Goal: Transaction & Acquisition: Purchase product/service

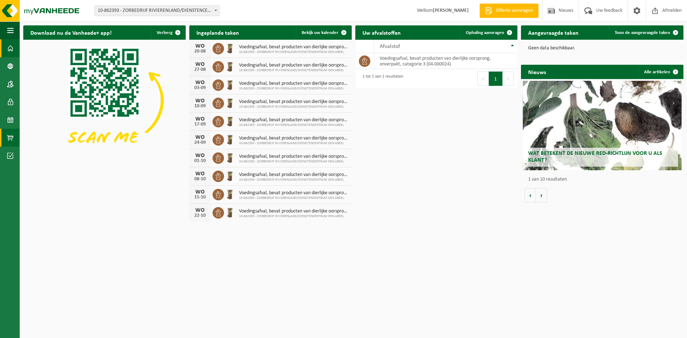
click at [9, 130] on span at bounding box center [10, 138] width 6 height 18
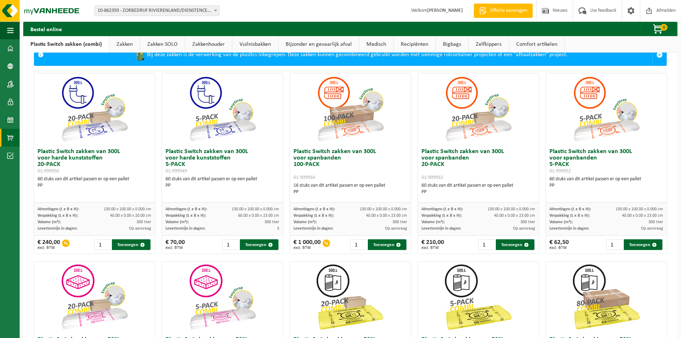
scroll to position [36, 0]
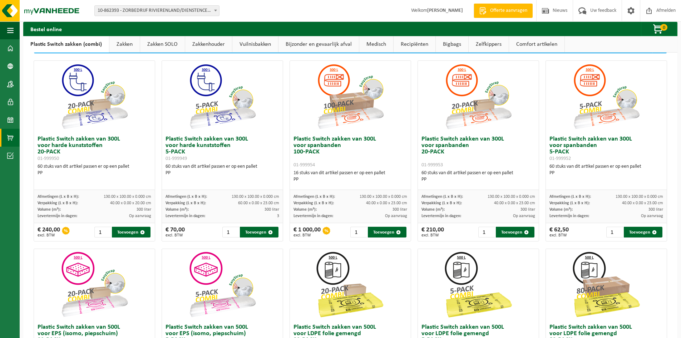
click at [213, 46] on link "Zakkenhouder" at bounding box center [208, 44] width 47 height 16
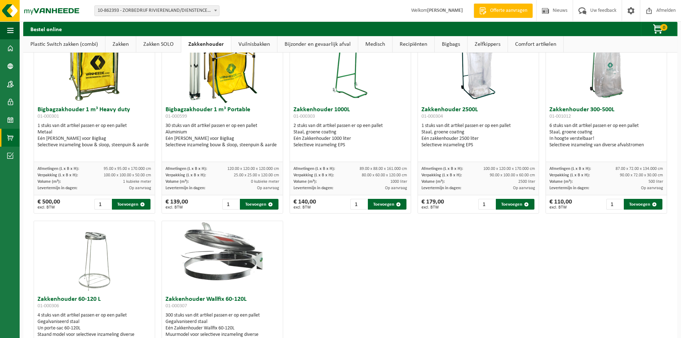
click at [159, 47] on link "Zakken SOLO" at bounding box center [158, 44] width 45 height 16
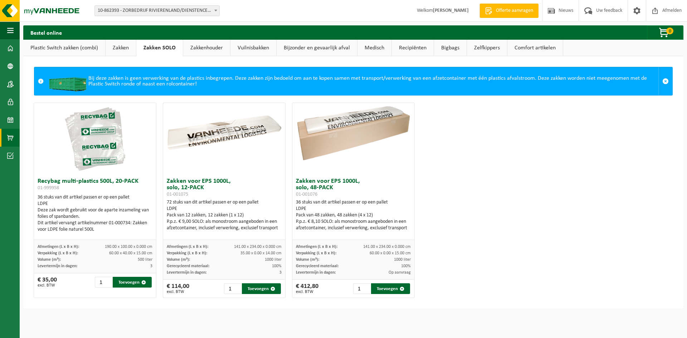
click at [118, 46] on link "Zakken" at bounding box center [120, 48] width 30 height 16
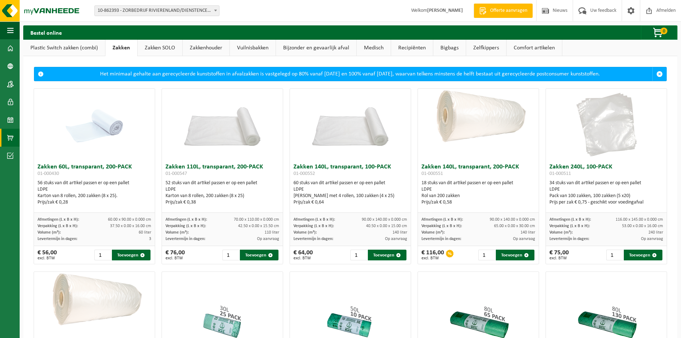
click at [209, 48] on link "Zakkenhouder" at bounding box center [206, 48] width 47 height 16
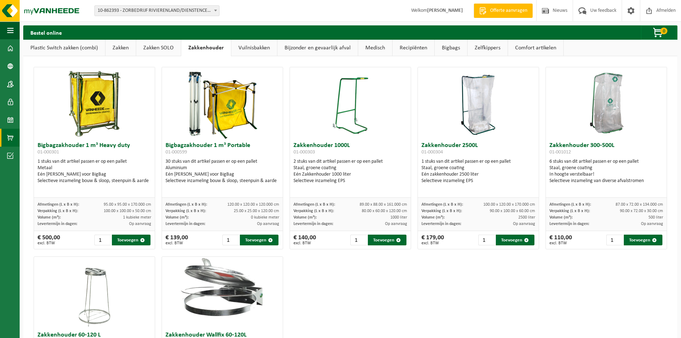
click at [239, 50] on link "Vuilnisbakken" at bounding box center [254, 48] width 46 height 16
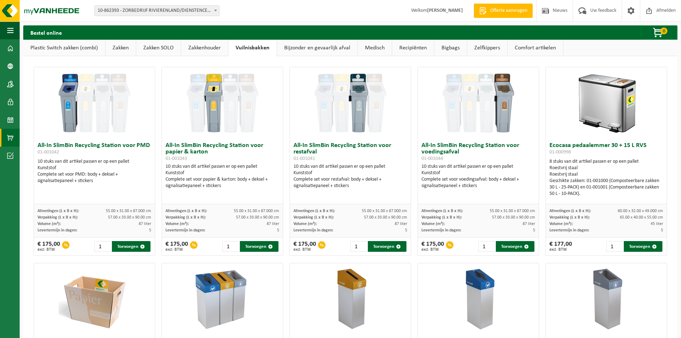
click at [117, 48] on link "Zakken" at bounding box center [120, 48] width 30 height 16
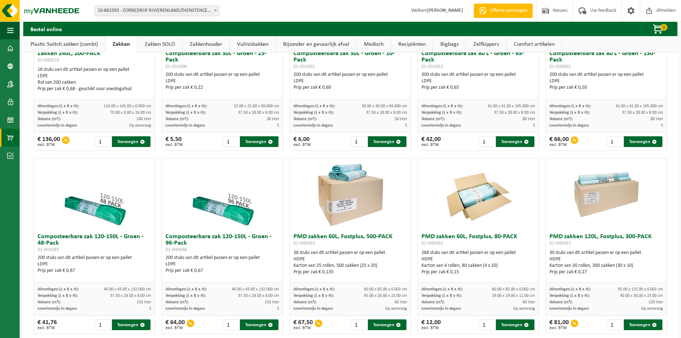
scroll to position [322, 0]
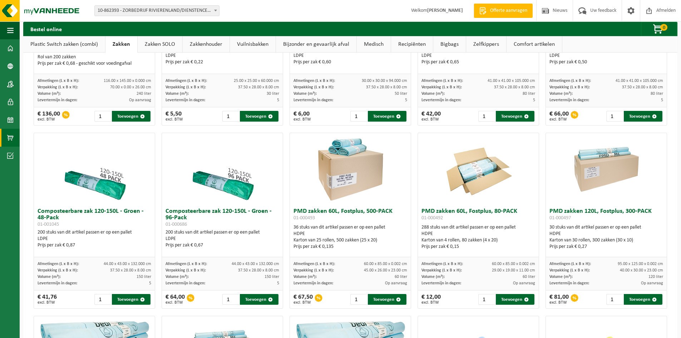
click at [215, 190] on img at bounding box center [223, 169] width 72 height 72
click at [231, 186] on img at bounding box center [223, 169] width 72 height 72
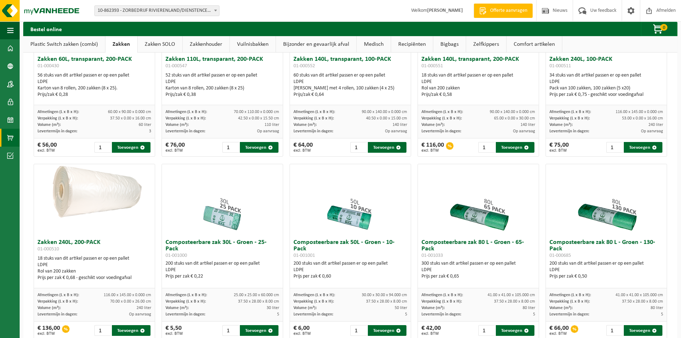
scroll to position [107, 0]
click at [153, 45] on link "Zakken SOLO" at bounding box center [160, 44] width 45 height 16
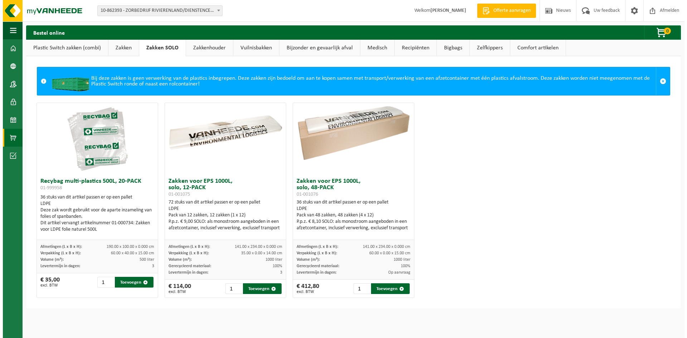
scroll to position [0, 0]
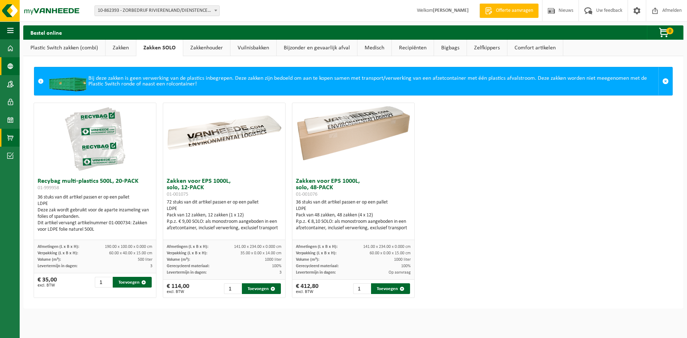
click at [9, 69] on span at bounding box center [10, 66] width 6 height 18
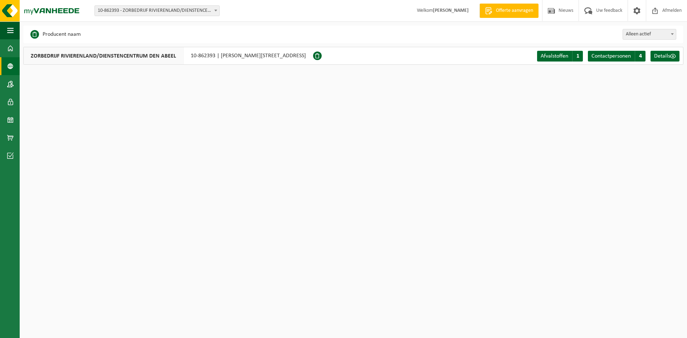
click at [440, 11] on strong "[PERSON_NAME]" at bounding box center [451, 10] width 36 height 5
click at [8, 103] on span at bounding box center [10, 102] width 6 height 18
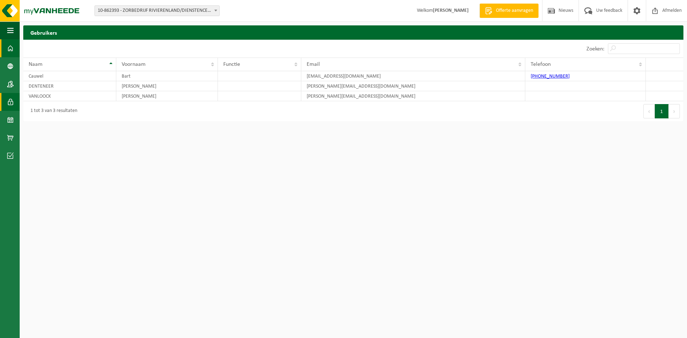
click at [8, 49] on span at bounding box center [10, 48] width 6 height 18
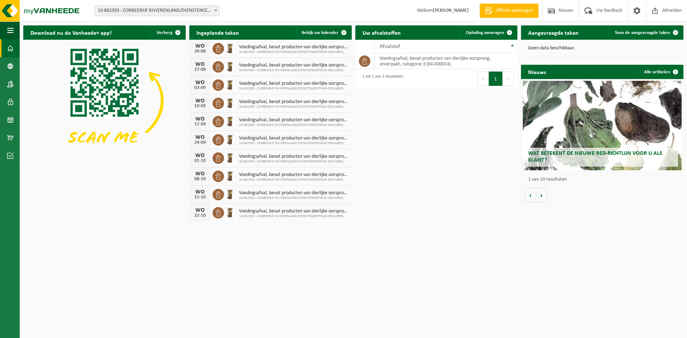
click at [248, 48] on span "Voedingsafval, bevat producten van dierlijke oorsprong, onverpakt, categorie 3" at bounding box center [293, 47] width 109 height 6
click at [218, 48] on icon at bounding box center [218, 48] width 7 height 7
click at [235, 48] on div "Voedingsafval, bevat producten van dierlijke oorsprong, onverpakt, categorie 3 …" at bounding box center [291, 48] width 113 height 11
click at [201, 49] on div "20-08" at bounding box center [200, 51] width 14 height 5
click at [231, 47] on img at bounding box center [230, 48] width 12 height 12
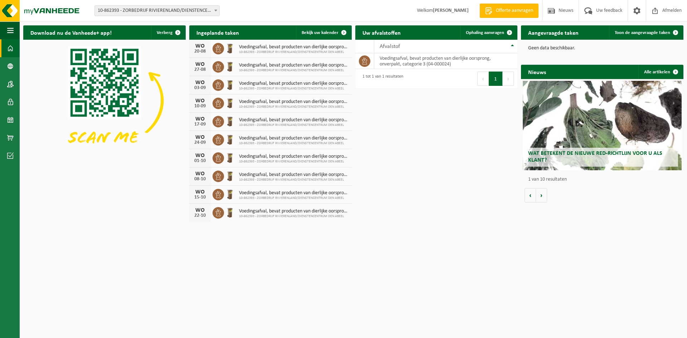
click at [200, 47] on div "WO" at bounding box center [200, 46] width 14 height 6
click at [209, 35] on h2 "Ingeplande taken" at bounding box center [217, 32] width 57 height 14
click at [315, 29] on link "Bekijk uw kalender" at bounding box center [323, 32] width 55 height 14
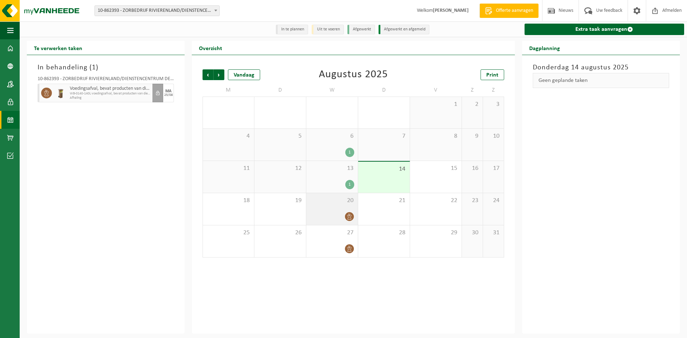
click at [349, 216] on icon at bounding box center [349, 216] width 4 height 6
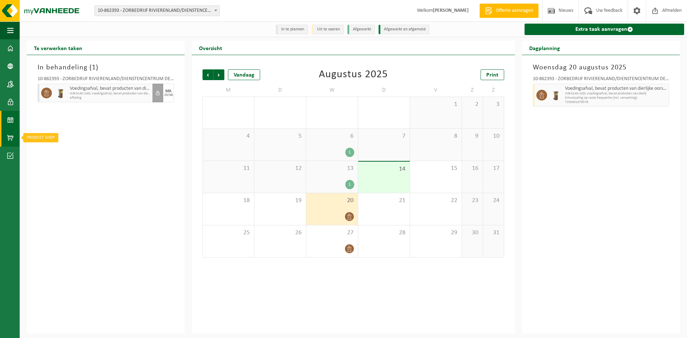
click at [8, 132] on span at bounding box center [10, 138] width 6 height 18
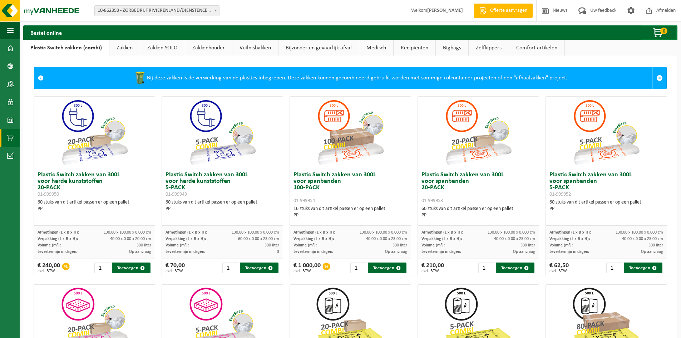
click at [125, 47] on link "Zakken" at bounding box center [124, 48] width 30 height 16
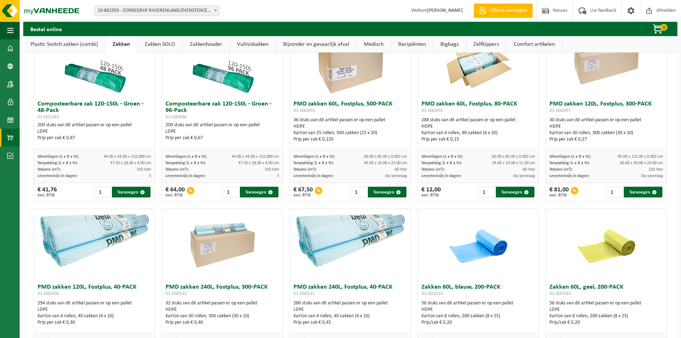
scroll to position [393, 0]
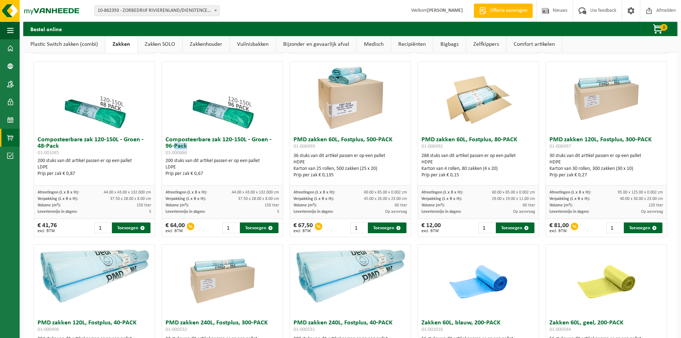
drag, startPoint x: 191, startPoint y: 146, endPoint x: 174, endPoint y: 146, distance: 16.8
click at [174, 146] on h3 "Composteerbare zak 120-150L - Groen - 96-Pack 01-000686" at bounding box center [223, 146] width 114 height 19
click at [185, 163] on div "200 stuks van dit artikel passen er op een pallet LDPE Prijs per zak € 0,67" at bounding box center [223, 167] width 114 height 19
click at [168, 161] on div "200 stuks van dit artikel passen er op een pallet LDPE Prijs per zak € 0,67" at bounding box center [223, 167] width 114 height 19
click at [242, 169] on div "LDPE" at bounding box center [223, 167] width 114 height 6
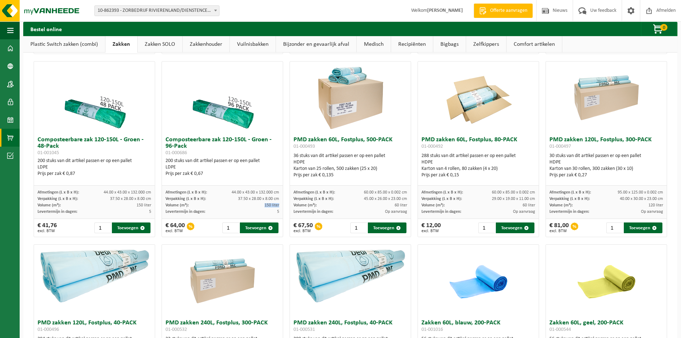
drag, startPoint x: 263, startPoint y: 206, endPoint x: 277, endPoint y: 206, distance: 14.3
click at [277, 206] on span "150 liter" at bounding box center [272, 205] width 15 height 4
drag, startPoint x: 136, startPoint y: 207, endPoint x: 156, endPoint y: 209, distance: 20.1
click at [156, 209] on div "Zakken 60L, transparant, 200-PACK 01-000430 56 stuks van dit artikel passen er …" at bounding box center [350, 240] width 640 height 1098
click at [210, 181] on div "Composteerbare zak 120-150L - Groen - 96-Pack 01-000686 200 stuks van dit artik…" at bounding box center [222, 159] width 121 height 53
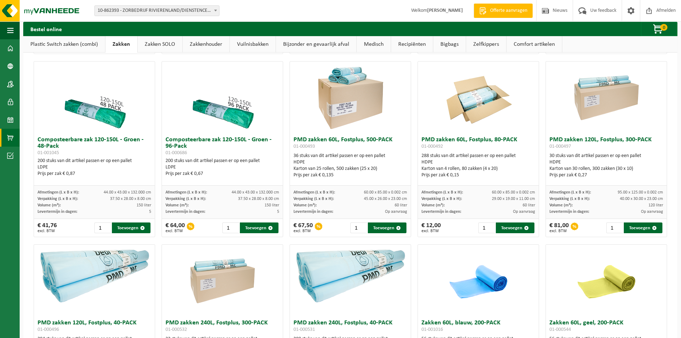
click at [241, 115] on img at bounding box center [223, 98] width 72 height 72
click at [210, 174] on div "Prijs per zak € 0,67" at bounding box center [223, 174] width 114 height 6
click at [231, 114] on img at bounding box center [223, 98] width 72 height 72
click at [228, 137] on h3 "Composteerbare zak 120-150L - Groen - 96-Pack 01-000686" at bounding box center [223, 146] width 114 height 19
click at [195, 86] on img at bounding box center [223, 98] width 72 height 72
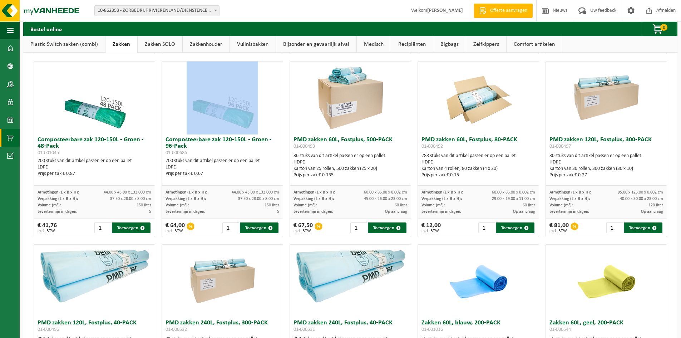
drag, startPoint x: 172, startPoint y: 86, endPoint x: 232, endPoint y: 102, distance: 62.2
click at [232, 102] on div at bounding box center [222, 98] width 121 height 72
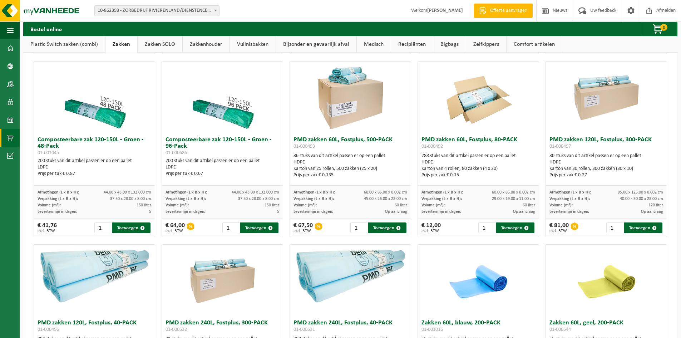
click at [230, 137] on h3 "Composteerbare zak 120-150L - Groen - 96-Pack 01-000686" at bounding box center [223, 146] width 114 height 19
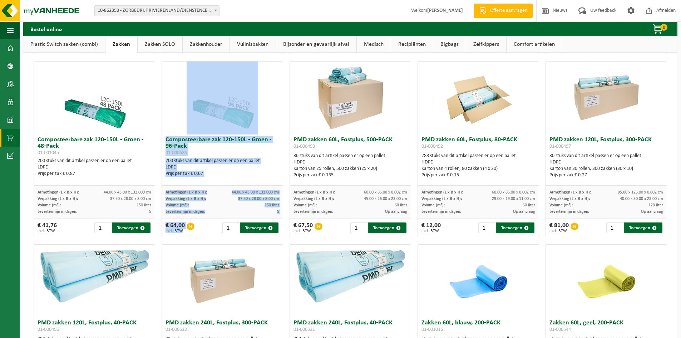
drag, startPoint x: 207, startPoint y: 226, endPoint x: 172, endPoint y: 109, distance: 122.1
click at [172, 109] on div "Composteerbare zak 120-150L - Groen - 96-Pack 01-000686 200 stuks van dit artik…" at bounding box center [223, 149] width 122 height 176
click at [172, 109] on div at bounding box center [222, 98] width 121 height 72
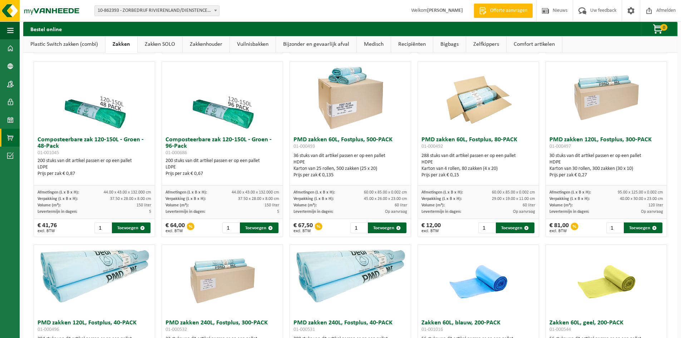
click at [79, 42] on link "Plastic Switch zakken (combi)" at bounding box center [64, 44] width 82 height 16
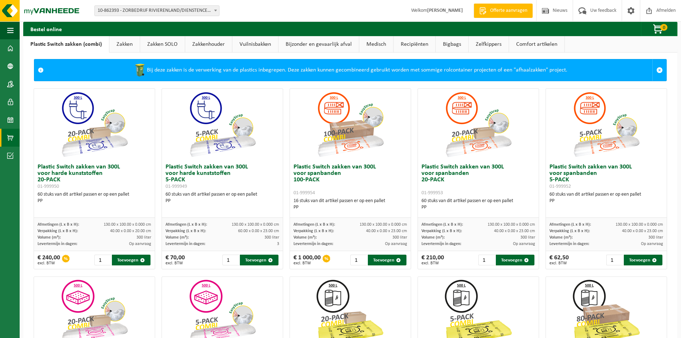
scroll to position [0, 0]
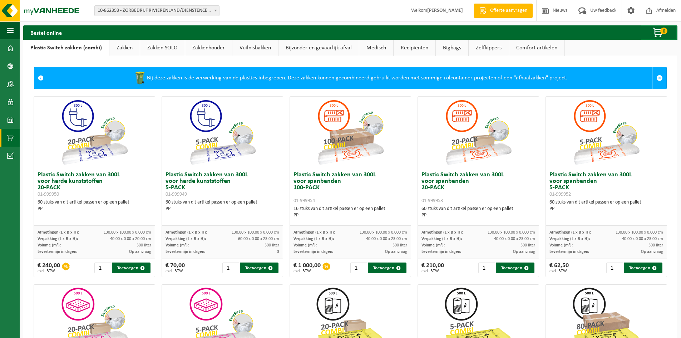
click at [125, 47] on link "Zakken" at bounding box center [124, 48] width 30 height 16
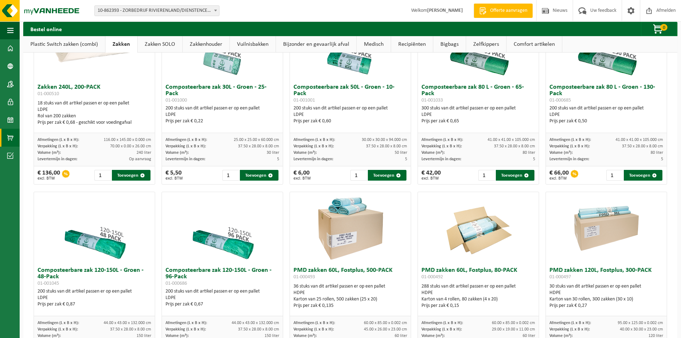
scroll to position [250, 0]
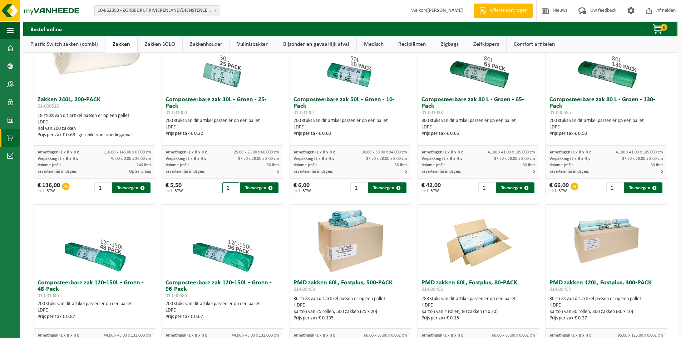
click at [232, 186] on input "2" at bounding box center [230, 187] width 17 height 11
click at [232, 186] on input "3" at bounding box center [230, 187] width 17 height 11
click at [232, 186] on input "4" at bounding box center [230, 187] width 17 height 11
click at [232, 186] on input "5" at bounding box center [230, 187] width 17 height 11
click at [232, 186] on input "6" at bounding box center [230, 187] width 17 height 11
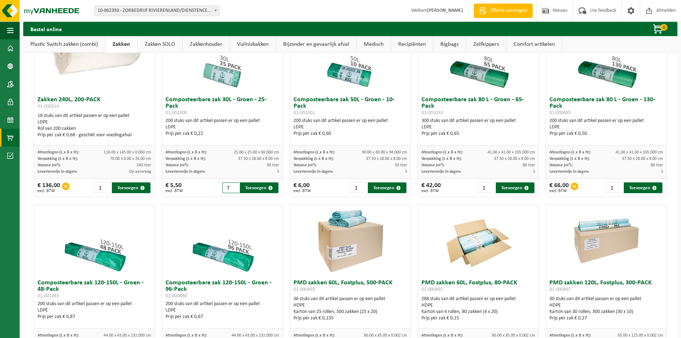
click at [232, 186] on input "7" at bounding box center [230, 187] width 17 height 11
click at [232, 186] on input "8" at bounding box center [230, 187] width 17 height 11
click at [232, 186] on input "9" at bounding box center [230, 187] width 17 height 11
click at [232, 186] on input "10" at bounding box center [230, 187] width 17 height 11
click at [232, 186] on input "11" at bounding box center [230, 187] width 17 height 11
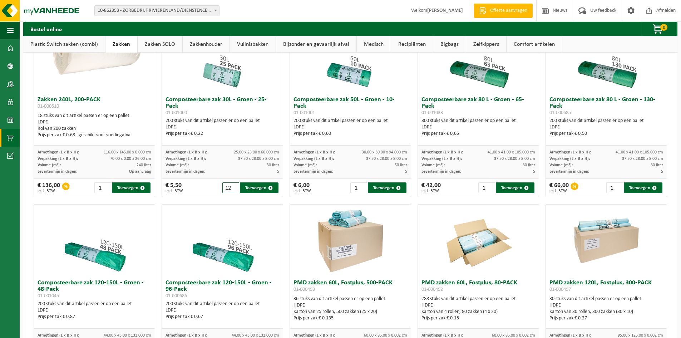
click at [232, 186] on input "12" at bounding box center [230, 187] width 17 height 11
click at [232, 186] on input "13" at bounding box center [230, 187] width 17 height 11
click at [232, 186] on input "14" at bounding box center [230, 187] width 17 height 11
drag, startPoint x: 228, startPoint y: 188, endPoint x: 219, endPoint y: 188, distance: 9.7
click at [219, 188] on div "€ 5,50 excl. BTW 14 Toevoegen" at bounding box center [222, 188] width 121 height 18
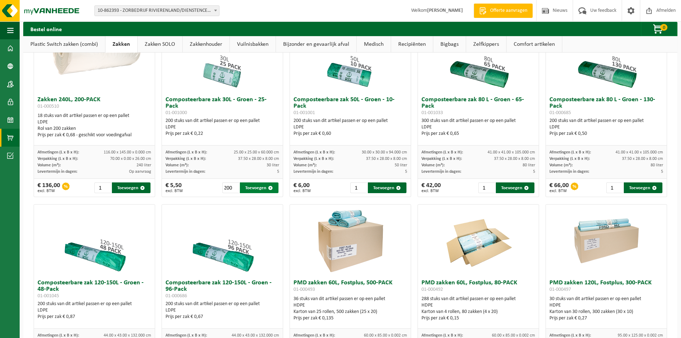
scroll to position [0, 0]
click at [246, 187] on button "Toevoegen" at bounding box center [259, 187] width 39 height 11
type input "1"
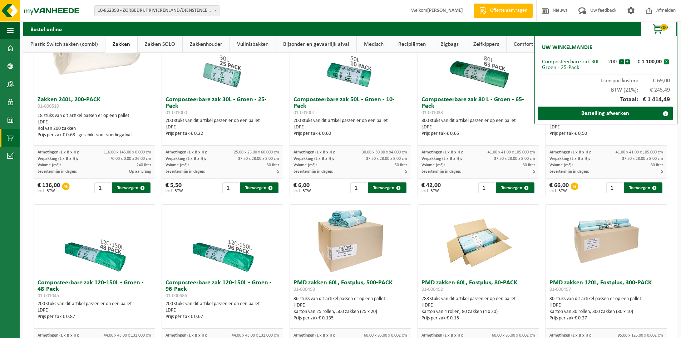
click at [667, 62] on button "x" at bounding box center [666, 61] width 5 height 5
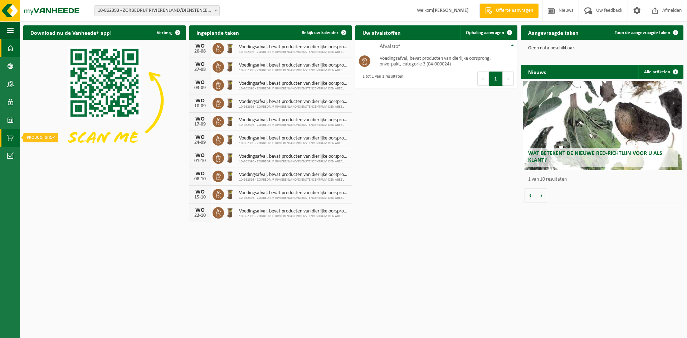
click at [12, 139] on span at bounding box center [10, 138] width 6 height 18
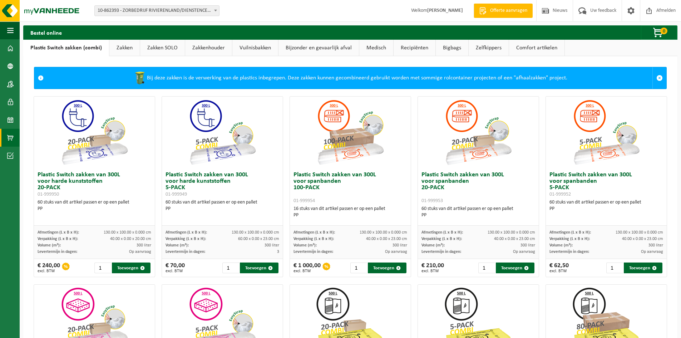
click at [126, 50] on link "Zakken" at bounding box center [124, 48] width 30 height 16
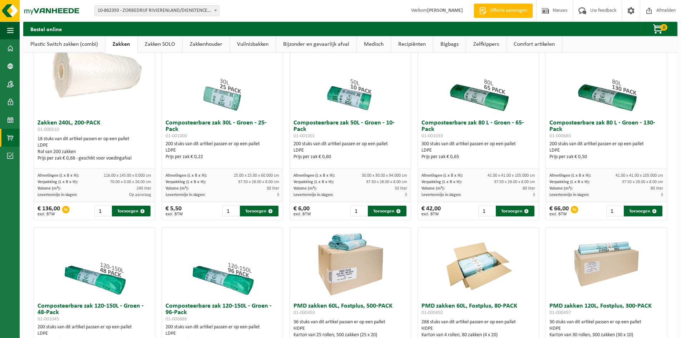
scroll to position [215, 0]
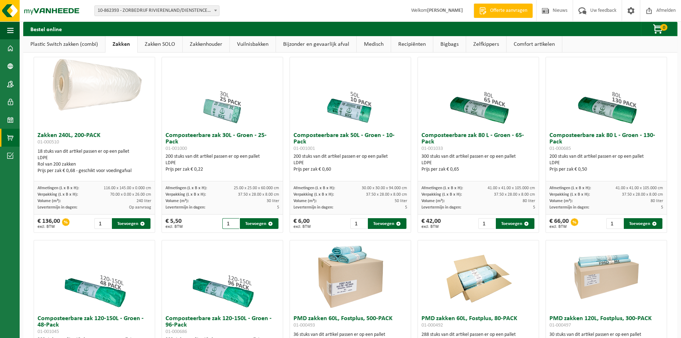
click at [232, 223] on input "1" at bounding box center [230, 223] width 17 height 11
click at [254, 224] on button "Toevoegen" at bounding box center [259, 223] width 39 height 11
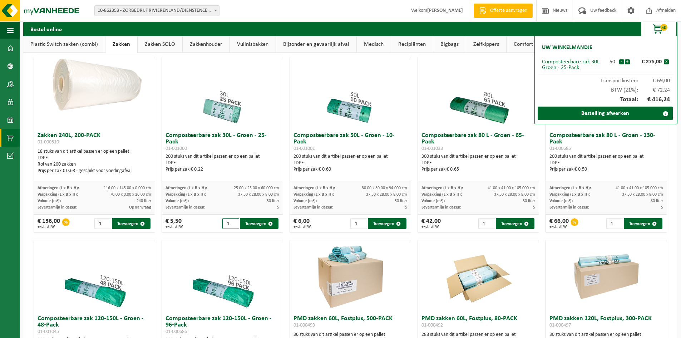
click at [225, 224] on input "1" at bounding box center [230, 223] width 17 height 11
click at [667, 64] on button "x" at bounding box center [666, 61] width 5 height 5
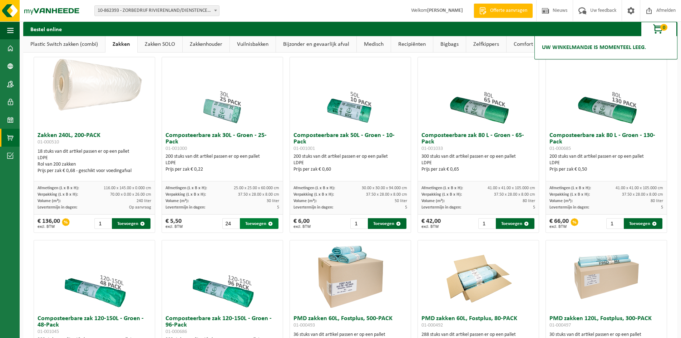
click at [247, 223] on button "Toevoegen" at bounding box center [259, 223] width 39 height 11
type input "1"
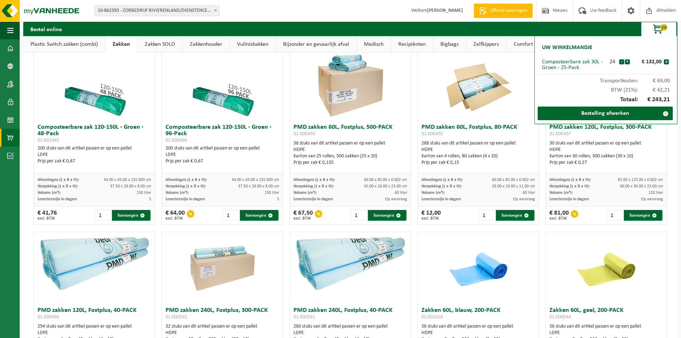
scroll to position [393, 0]
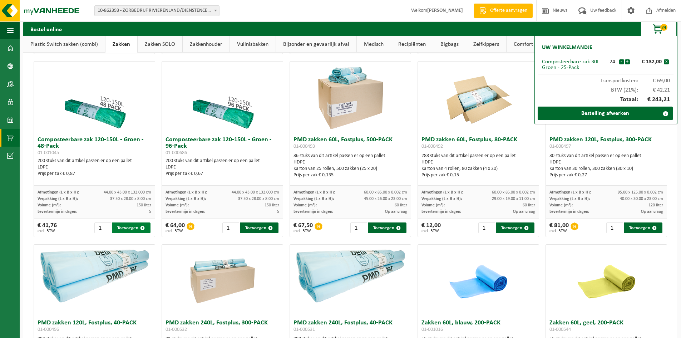
click at [125, 229] on button "Toevoegen" at bounding box center [131, 227] width 39 height 11
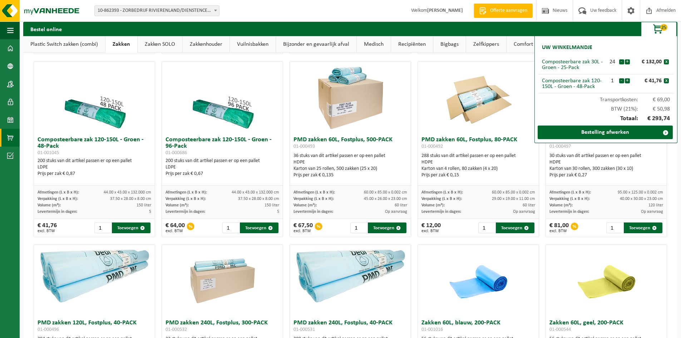
click at [546, 61] on div "Composteerbare zak 30L - Groen - 25-Pack" at bounding box center [574, 64] width 64 height 11
click at [589, 69] on div "Composteerbare zak 30L - Groen - 25-Pack" at bounding box center [574, 64] width 64 height 11
